Goal: Complete application form

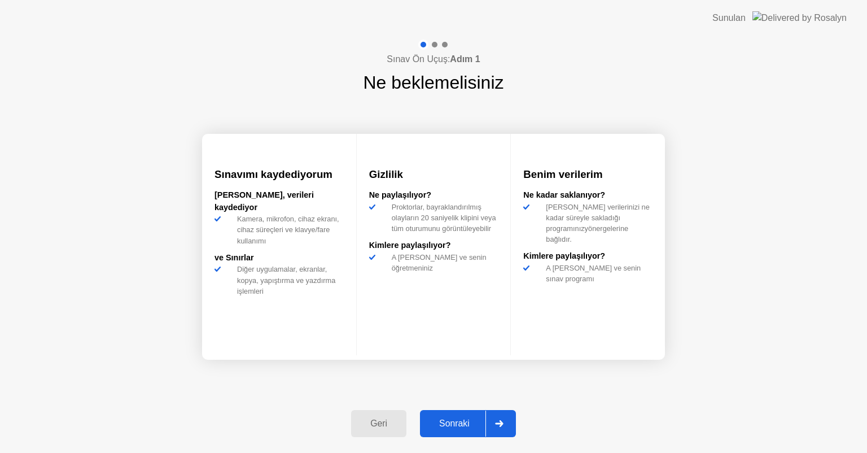
click at [506, 421] on div at bounding box center [498, 423] width 27 height 26
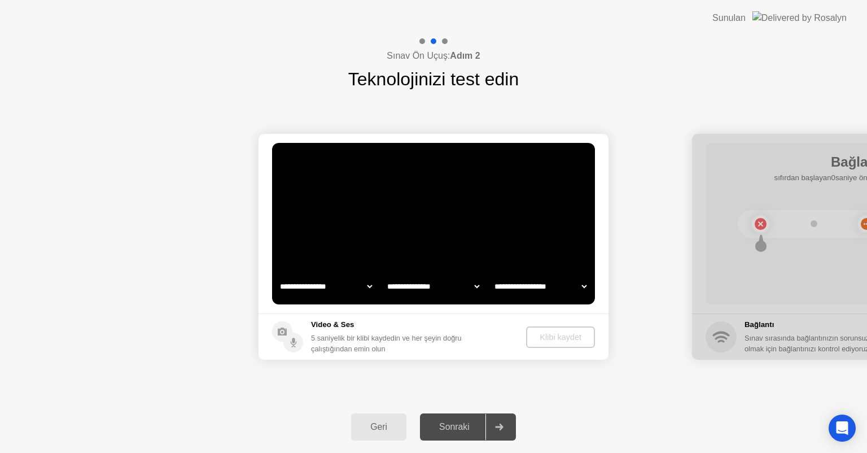
select select "**********"
select select "*******"
click at [371, 423] on div "Geri" at bounding box center [378, 427] width 49 height 10
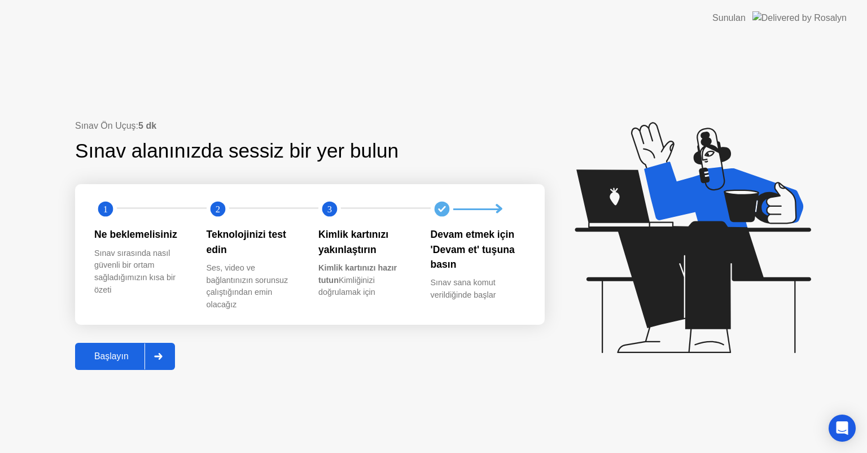
click at [106, 358] on div "Başlayın" at bounding box center [111, 356] width 66 height 10
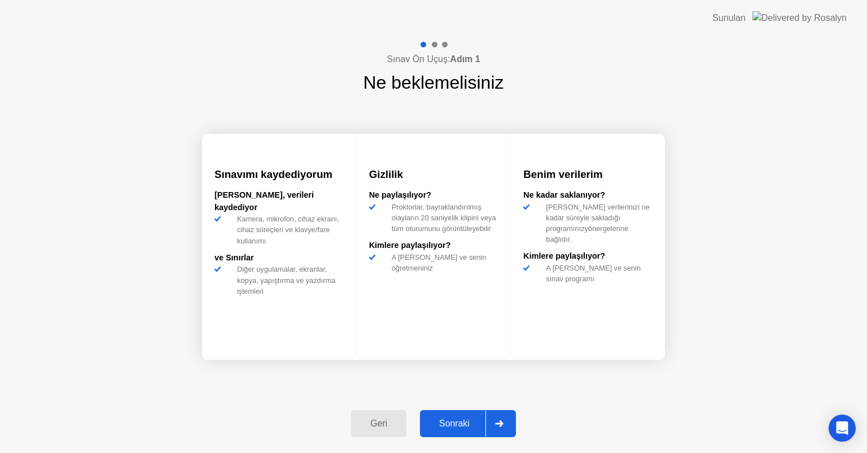
click at [441, 427] on div "Sonraki" at bounding box center [454, 423] width 62 height 10
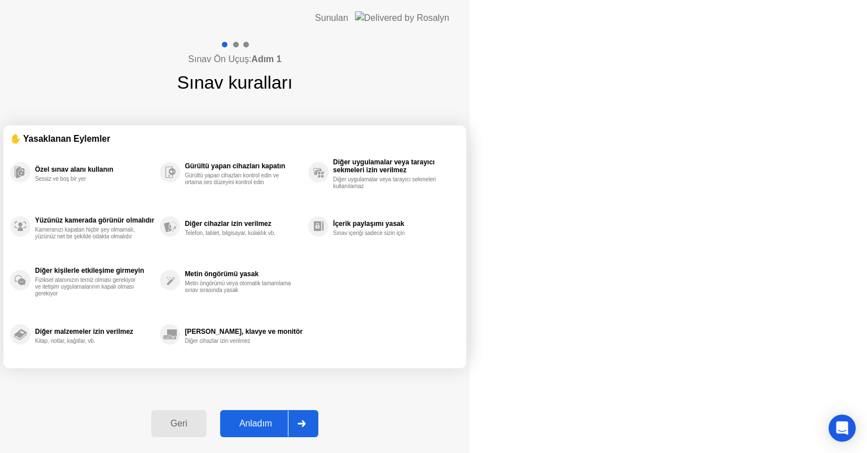
click at [288, 426] on div "Anladım" at bounding box center [256, 423] width 64 height 10
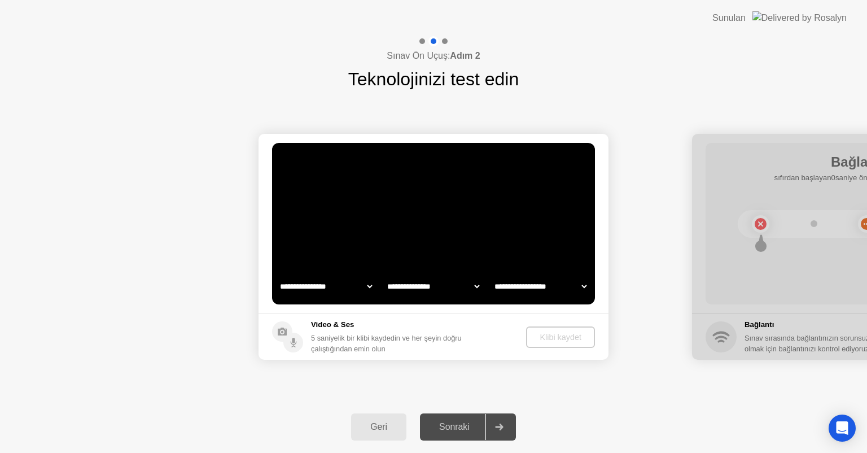
select select "**********"
select select "*******"
click at [555, 338] on div "Klibi kaydet" at bounding box center [561, 336] width 60 height 9
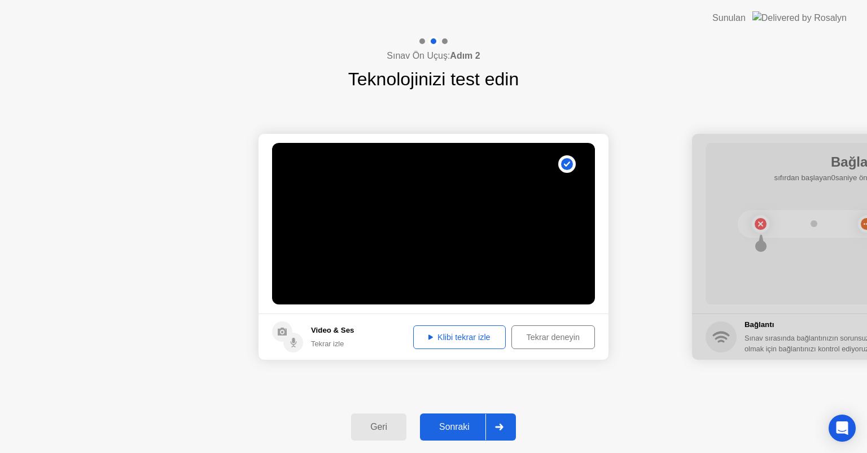
click at [533, 338] on div "Tekrar deneyin" at bounding box center [553, 336] width 76 height 9
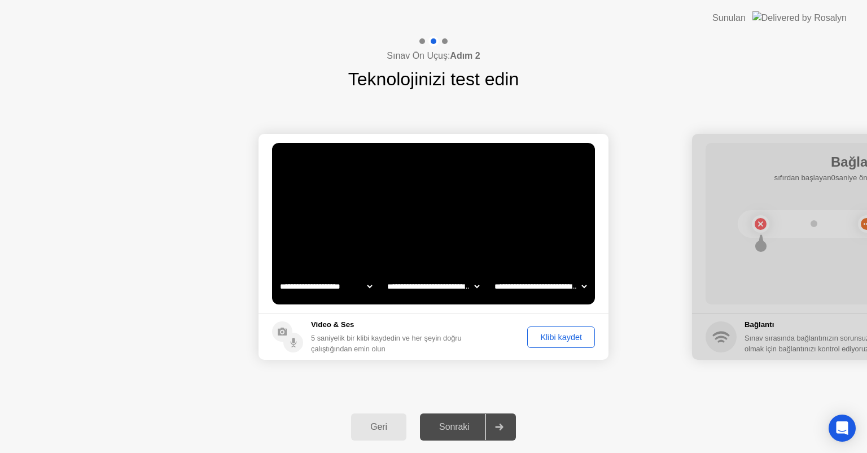
click at [553, 338] on div "Klibi kaydet" at bounding box center [561, 336] width 60 height 9
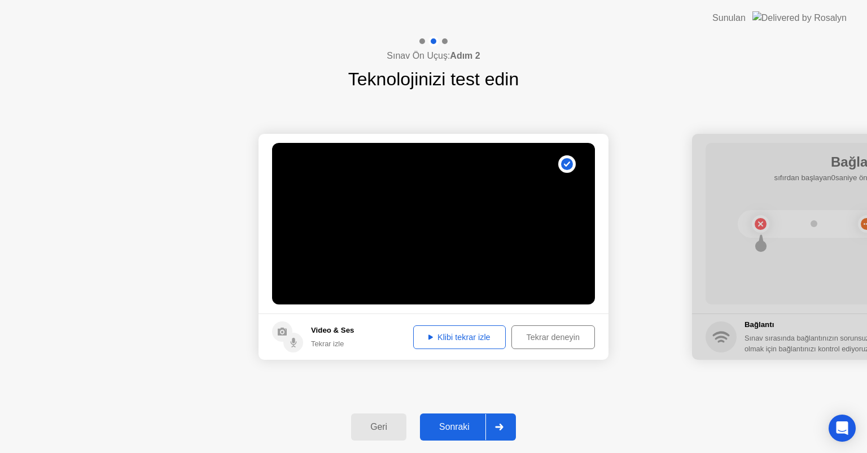
click at [444, 334] on div "Klibi tekrar izle" at bounding box center [459, 336] width 85 height 9
click at [446, 427] on div "Sonraki" at bounding box center [454, 427] width 62 height 10
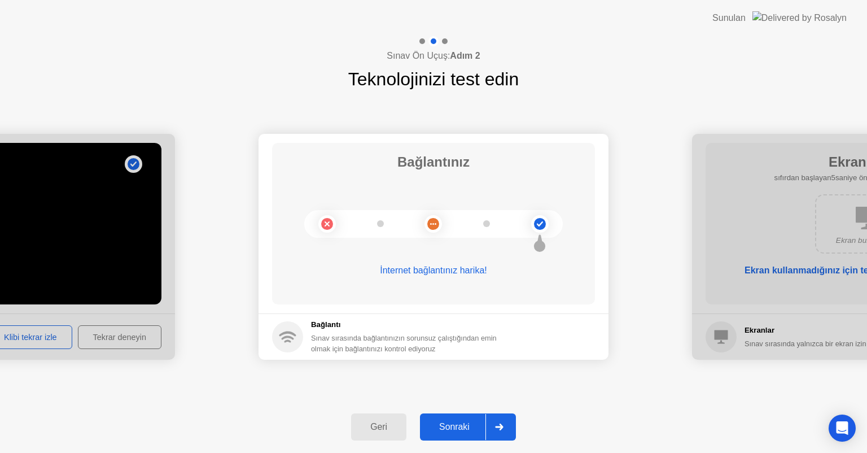
click at [458, 430] on div "Sonraki" at bounding box center [454, 427] width 62 height 10
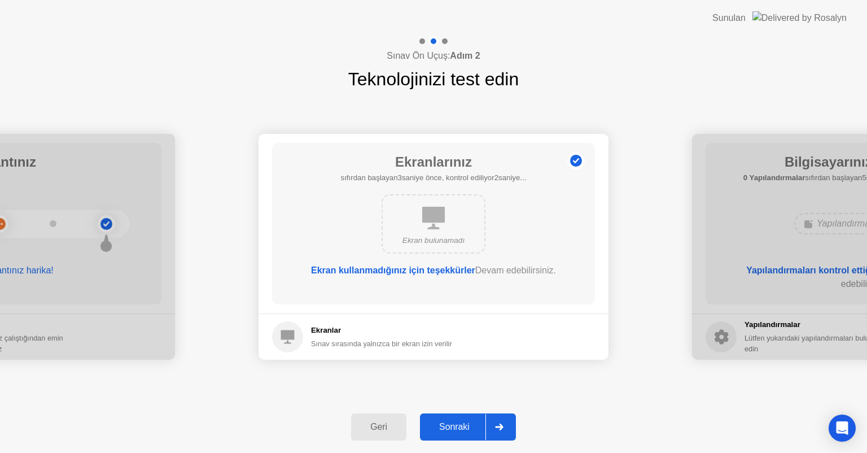
click at [458, 430] on div "Sonraki" at bounding box center [454, 427] width 62 height 10
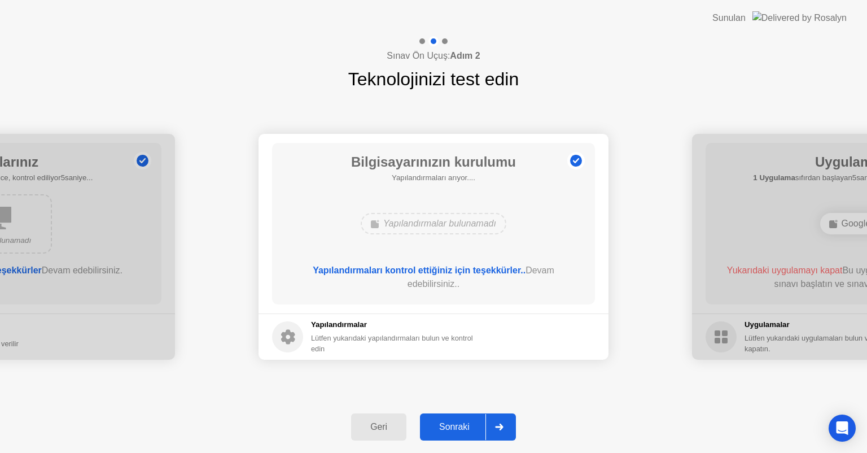
click at [458, 430] on div "Sonraki" at bounding box center [454, 427] width 62 height 10
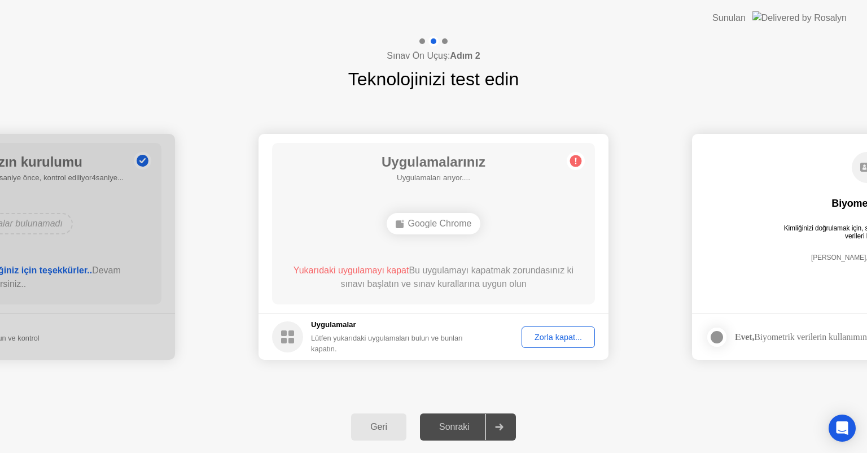
click at [562, 339] on div "Zorla kapat..." at bounding box center [557, 336] width 65 height 9
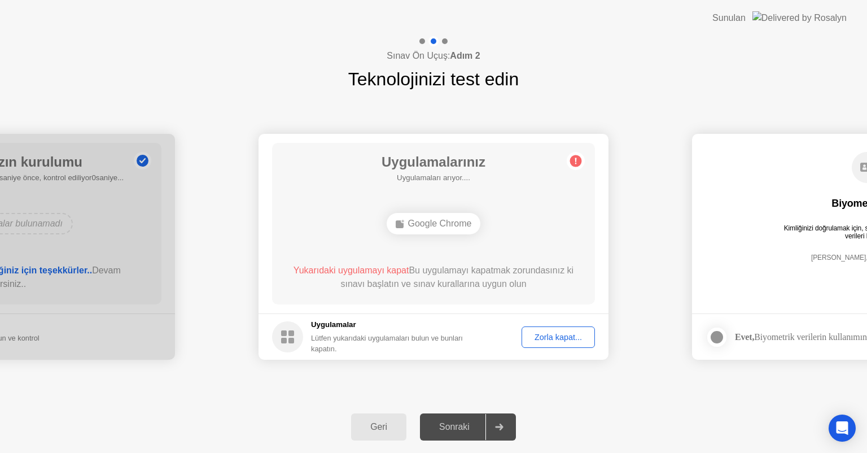
click at [549, 332] on div "Zorla kapat..." at bounding box center [557, 336] width 65 height 9
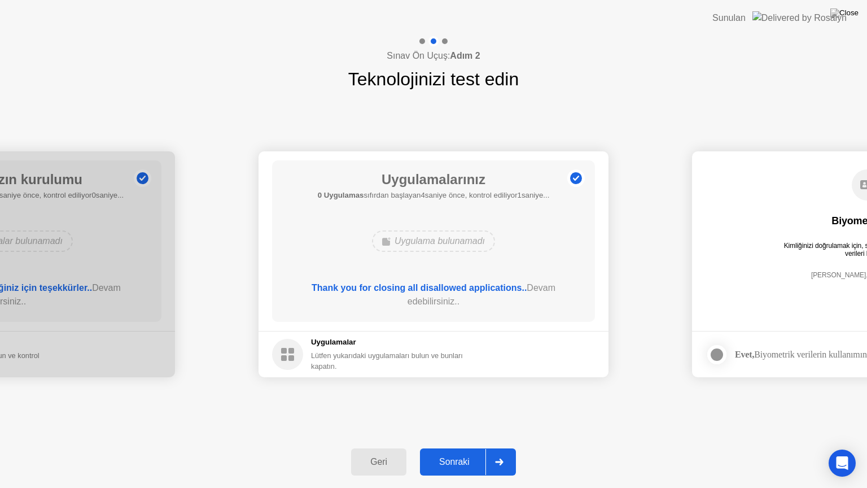
click at [467, 452] on div "Sonraki" at bounding box center [454, 462] width 62 height 10
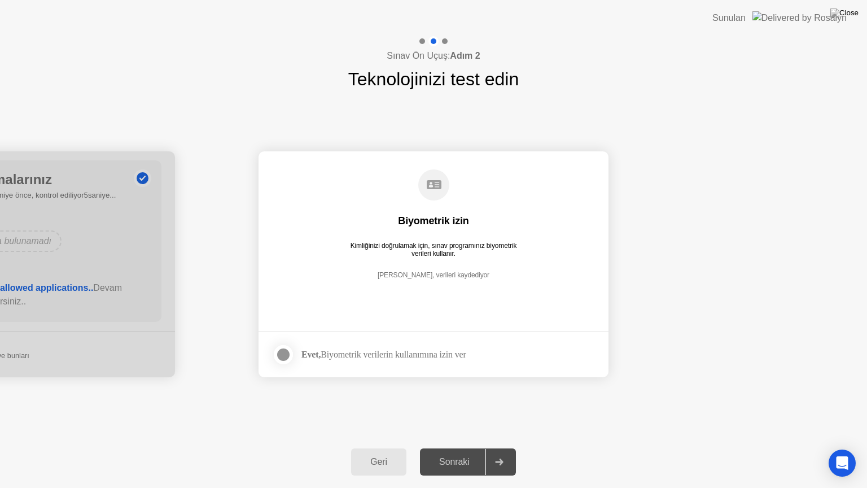
click at [282, 354] on div at bounding box center [284, 355] width 14 height 14
click at [451, 452] on div "Sonraki" at bounding box center [454, 462] width 62 height 10
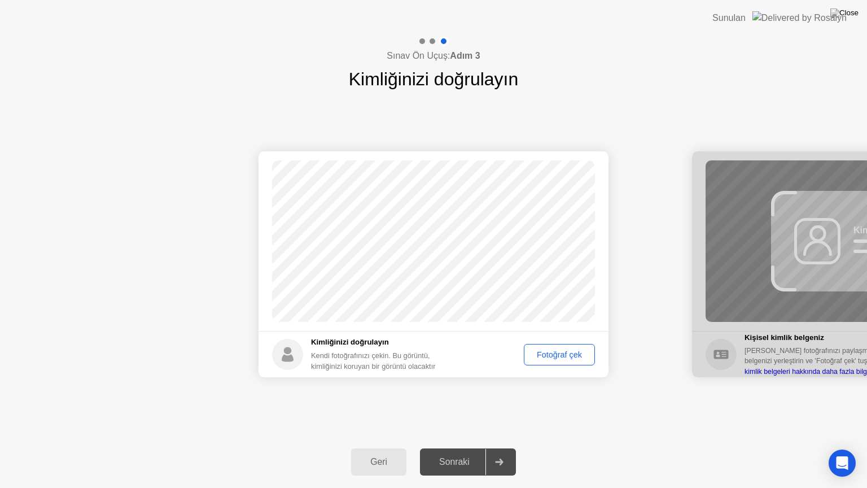
click at [566, 352] on div "Fotoğraf çek" at bounding box center [559, 354] width 63 height 9
click at [456, 452] on div "Sonraki" at bounding box center [454, 462] width 62 height 10
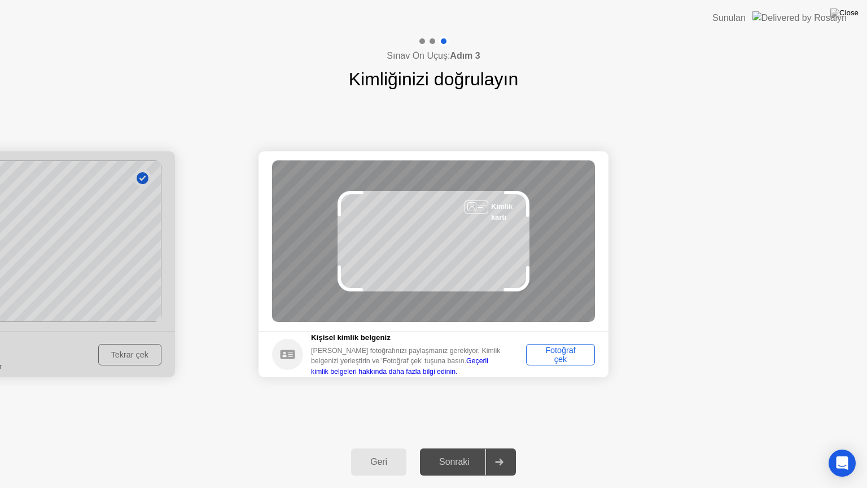
click at [557, 352] on div "Fotoğraf çek" at bounding box center [560, 354] width 61 height 18
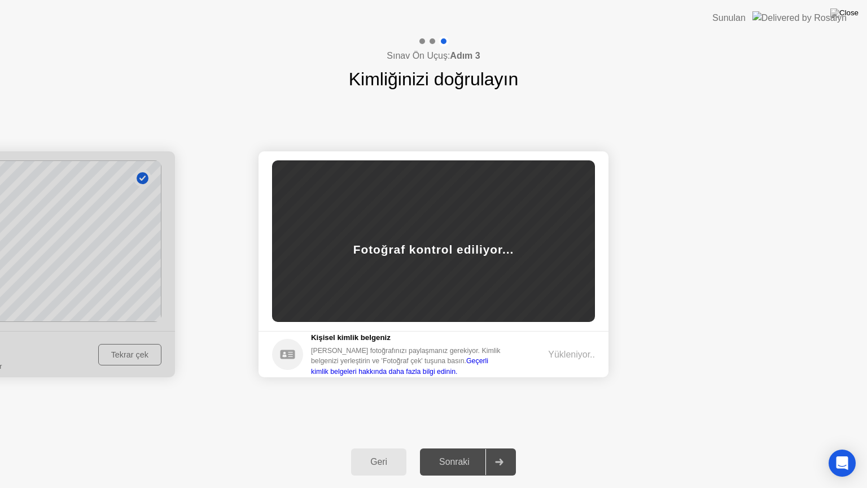
click at [557, 352] on div "Yükleniyor.." at bounding box center [571, 355] width 47 height 14
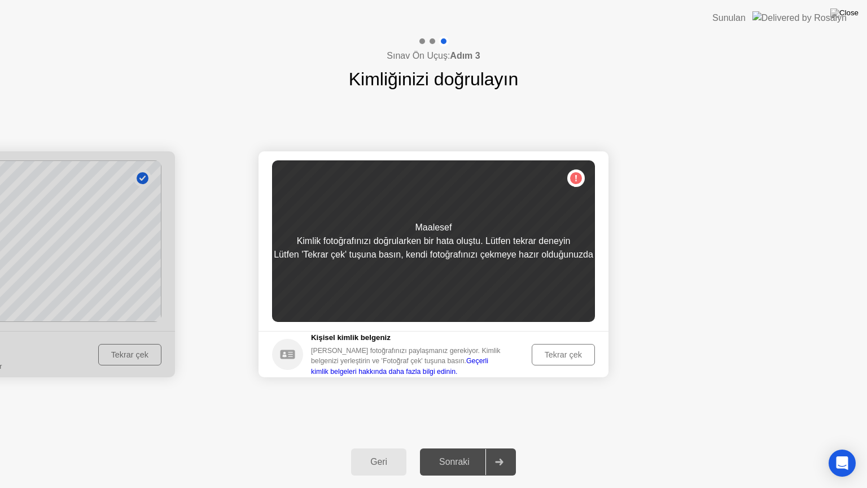
click at [557, 352] on div "Tekrar çek" at bounding box center [563, 354] width 55 height 9
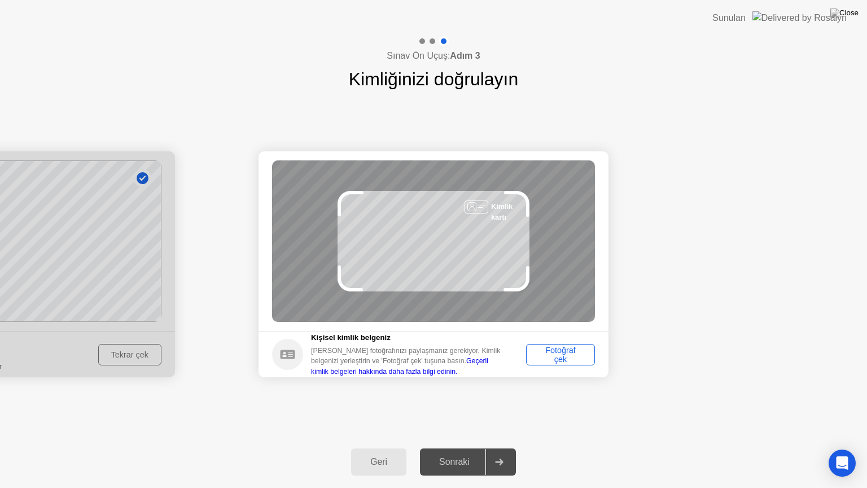
click at [558, 349] on div "Fotoğraf çek" at bounding box center [560, 354] width 61 height 18
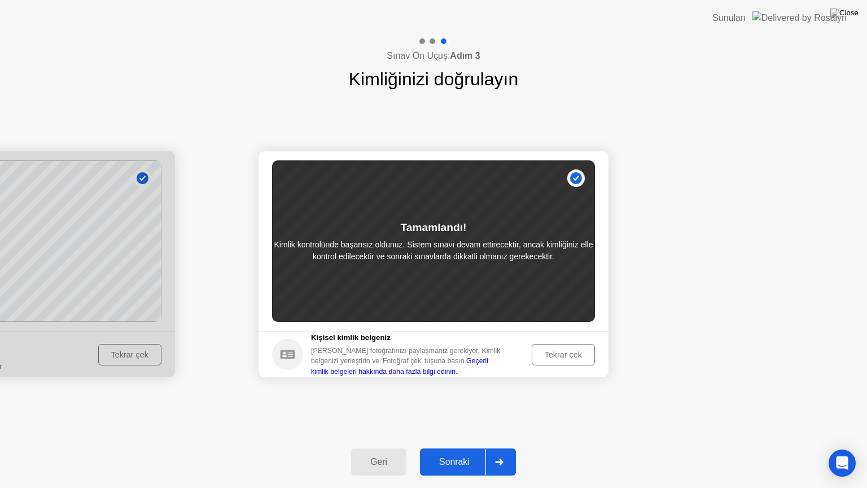
click at [460, 452] on div "Sonraki" at bounding box center [454, 462] width 62 height 10
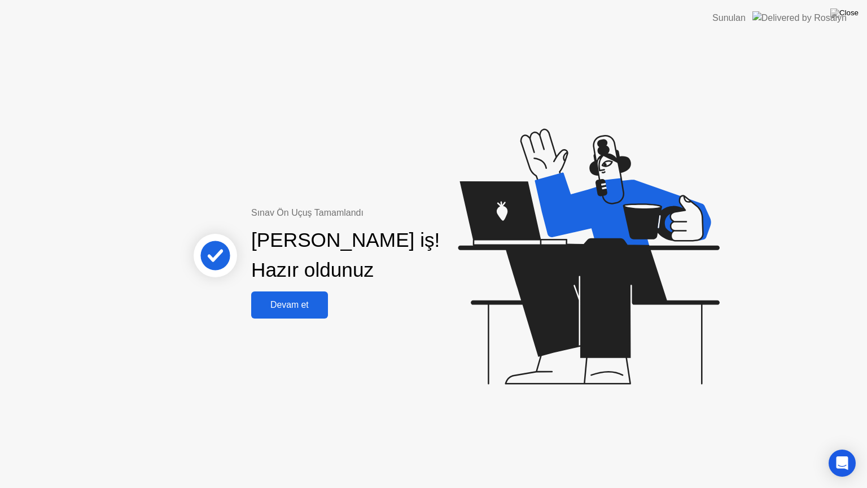
click at [306, 309] on div "Devam et" at bounding box center [290, 305] width 70 height 10
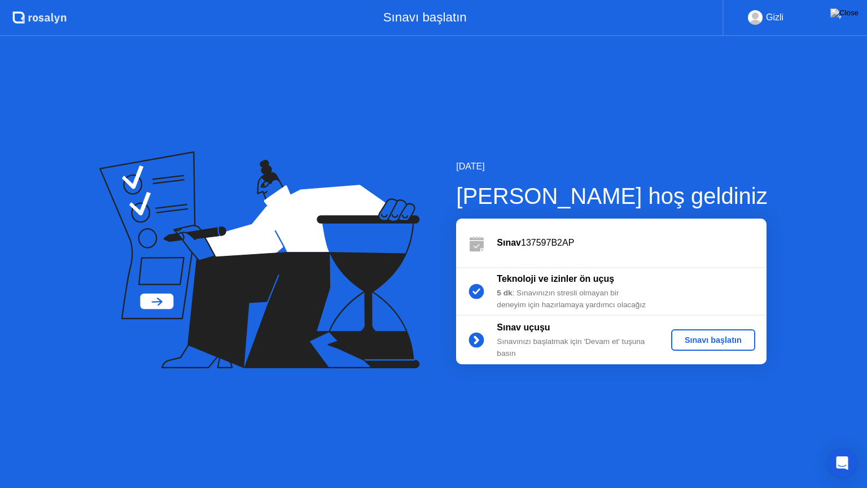
click at [706, 338] on div "Sınavı başlatın" at bounding box center [713, 339] width 75 height 9
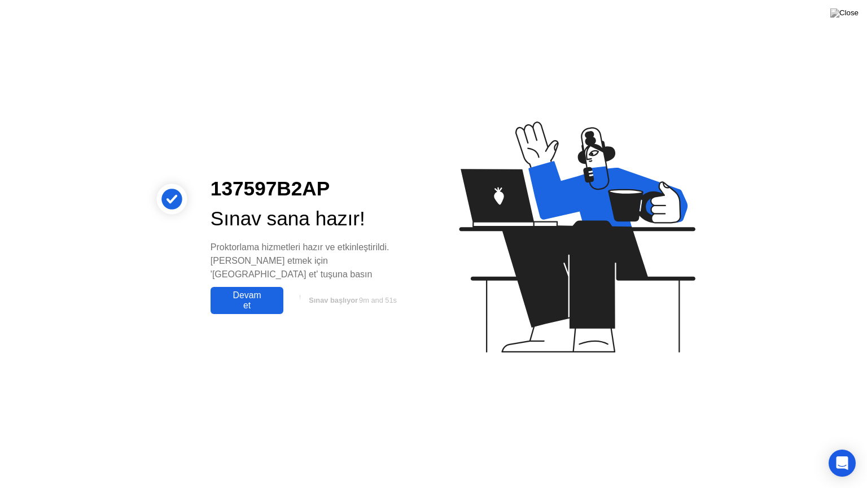
click at [256, 294] on div "Devam et" at bounding box center [247, 300] width 66 height 20
